Goal: Find specific page/section: Find specific page/section

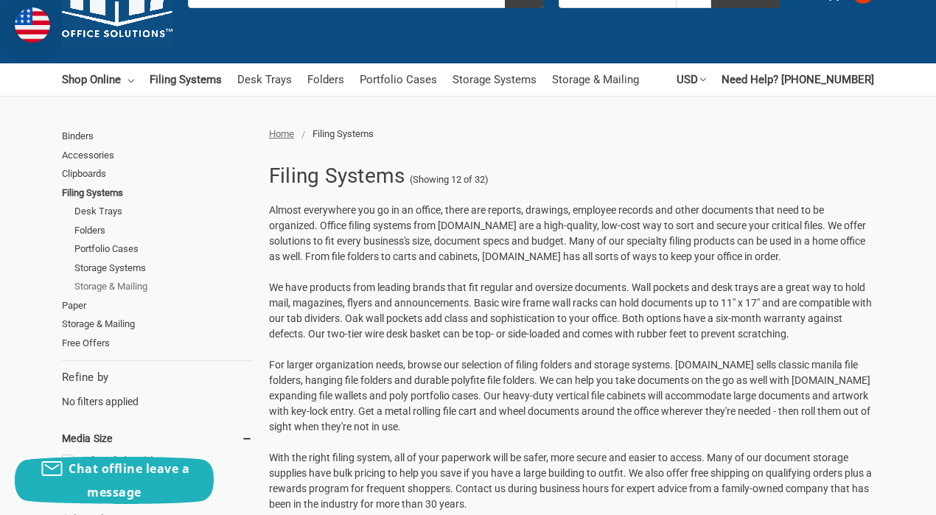
scroll to position [74, 0]
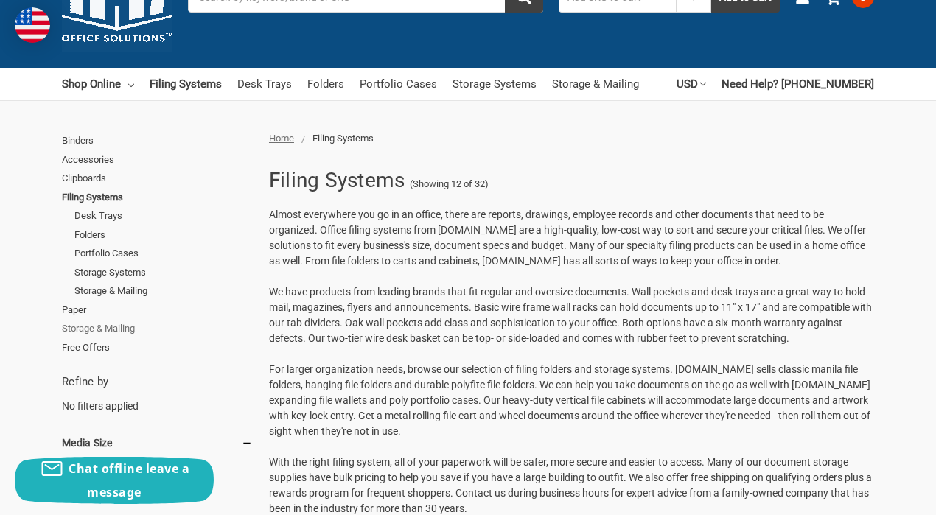
click at [119, 330] on link "Storage & Mailing" at bounding box center [157, 328] width 191 height 19
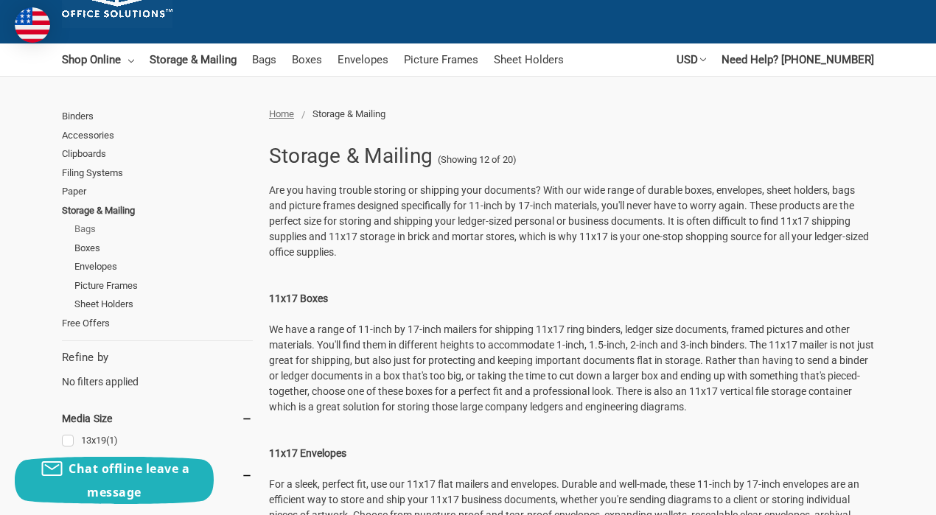
scroll to position [74, 0]
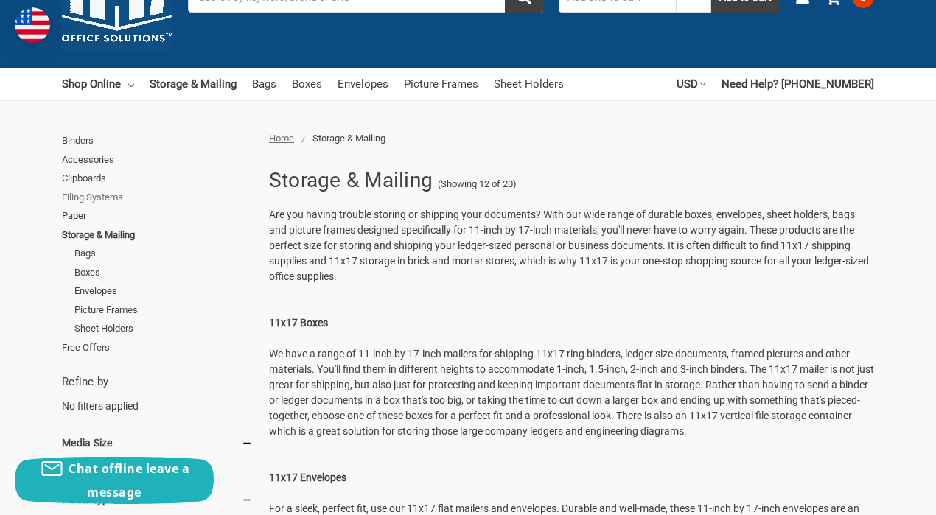
click at [115, 200] on link "Filing Systems" at bounding box center [157, 197] width 191 height 19
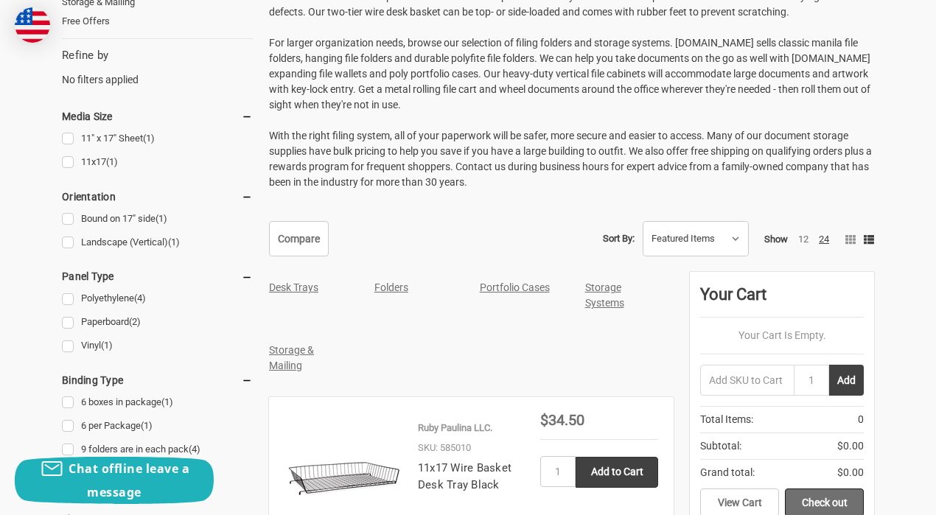
scroll to position [589, 0]
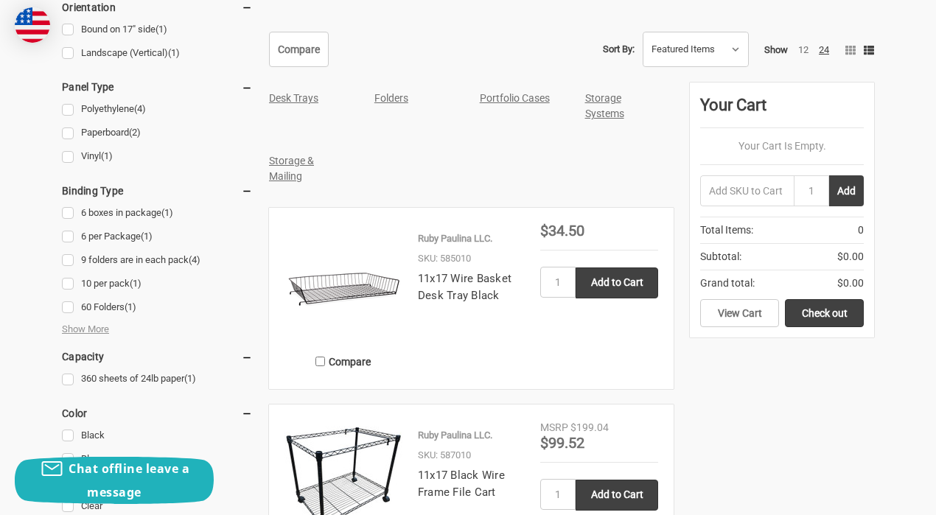
click at [608, 105] on div "Storage Systems" at bounding box center [622, 106] width 90 height 47
click at [610, 105] on div "Storage Systems" at bounding box center [622, 106] width 90 height 47
click at [606, 101] on link "Storage Systems" at bounding box center [604, 105] width 39 height 27
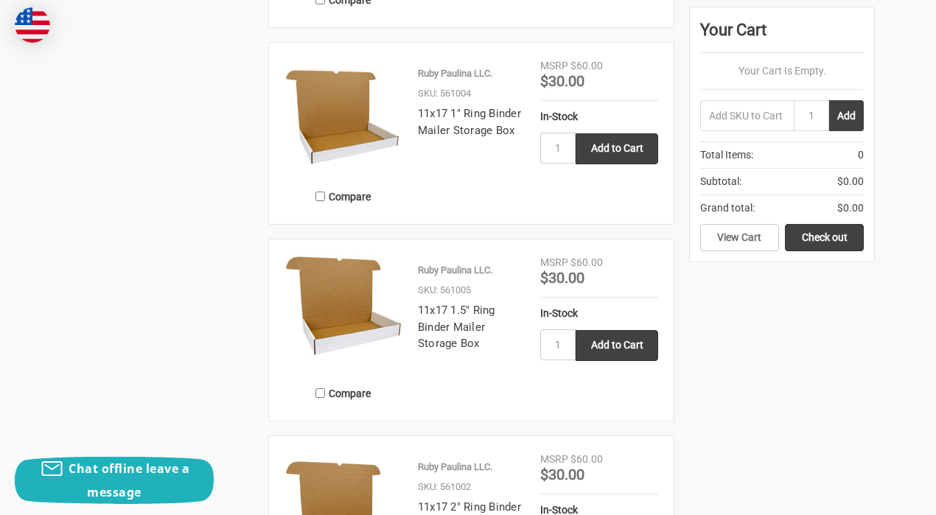
scroll to position [1400, 0]
